Goal: Obtain resource: Download file/media

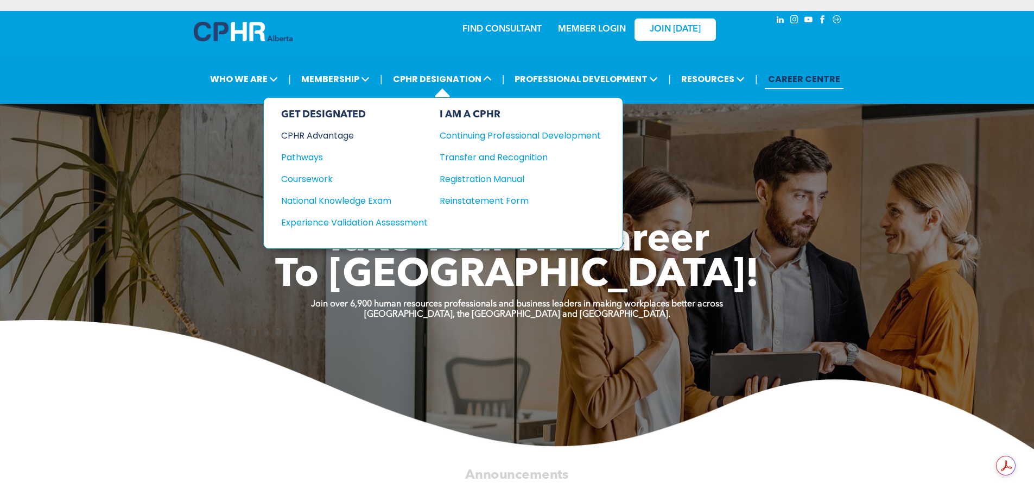
click at [318, 135] on div "CPHR Advantage" at bounding box center [347, 136] width 132 height 14
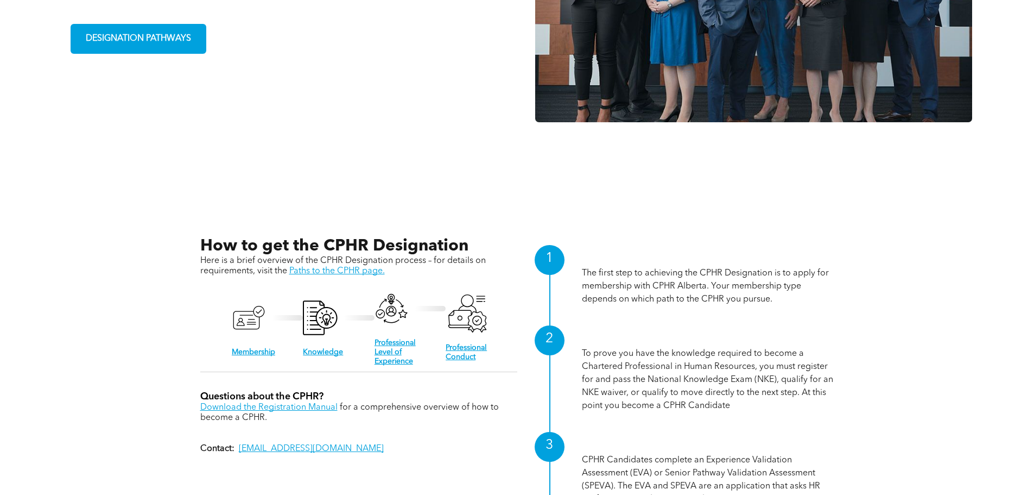
scroll to position [1032, 0]
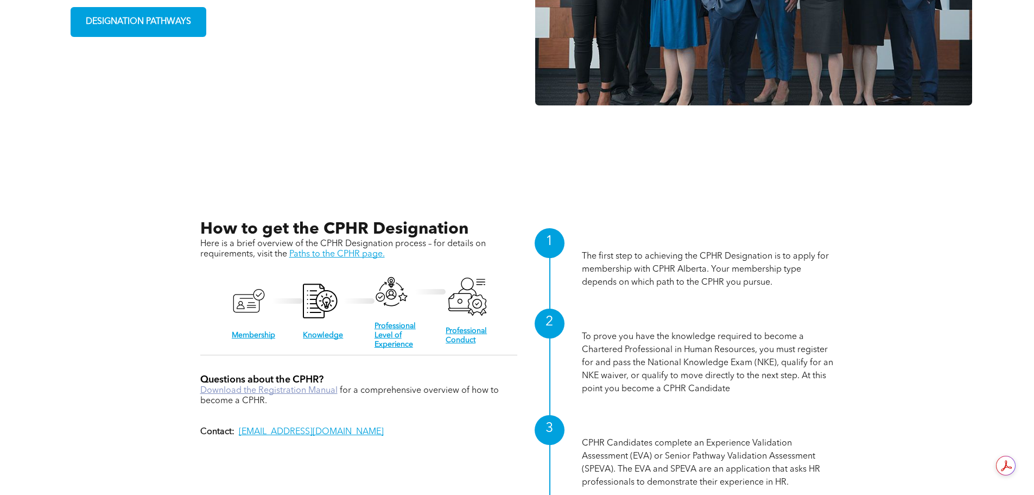
click at [307, 389] on link "Download the Registration Manual" at bounding box center [268, 390] width 137 height 9
